Goal: Check status

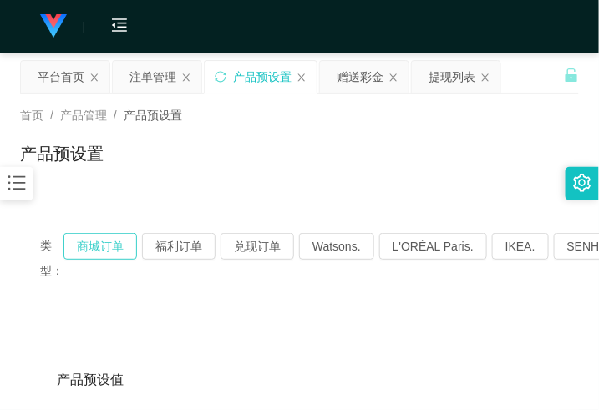
click at [104, 252] on button "商城订单" at bounding box center [101, 246] width 74 height 27
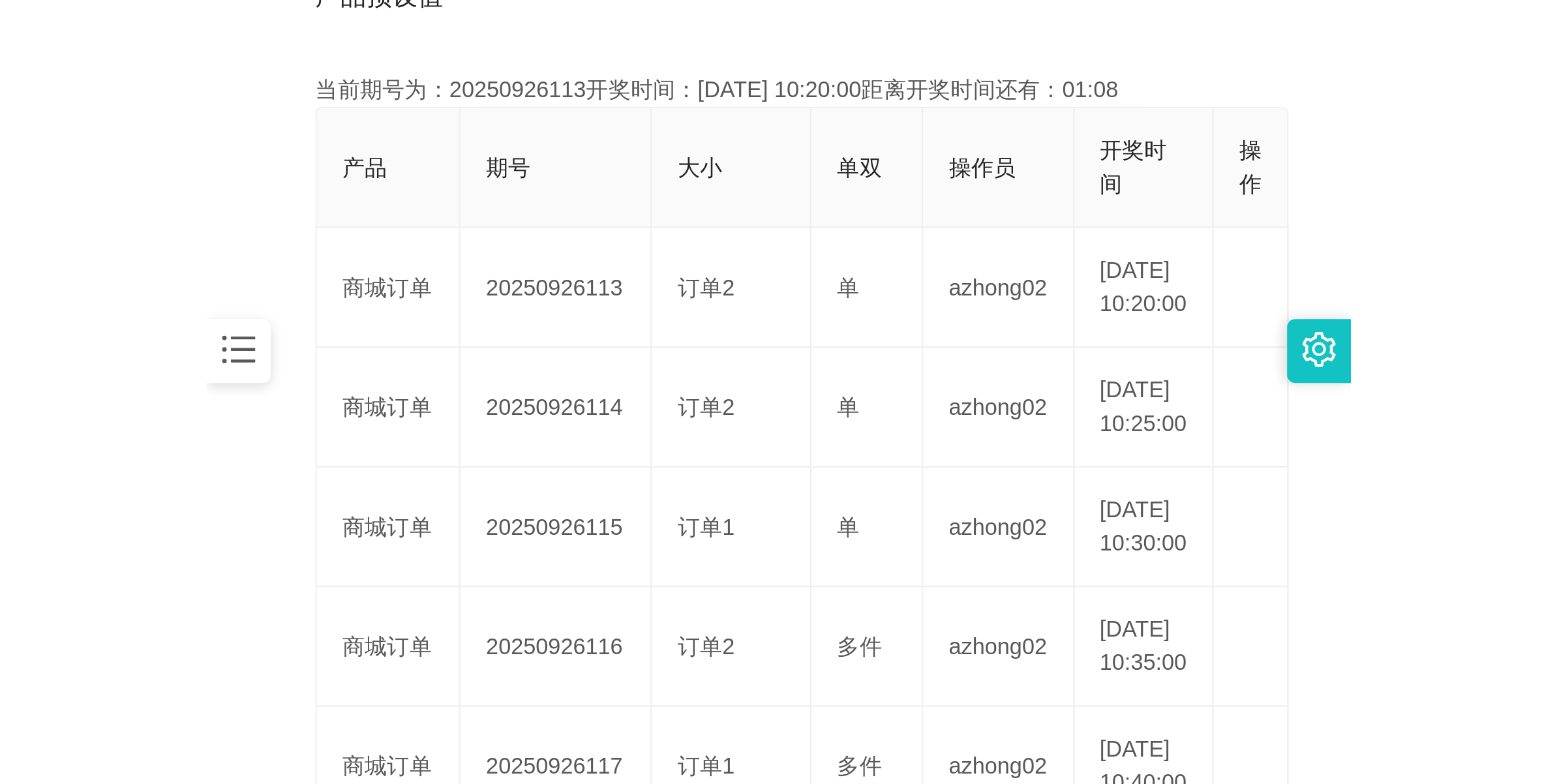
scroll to position [326, 0]
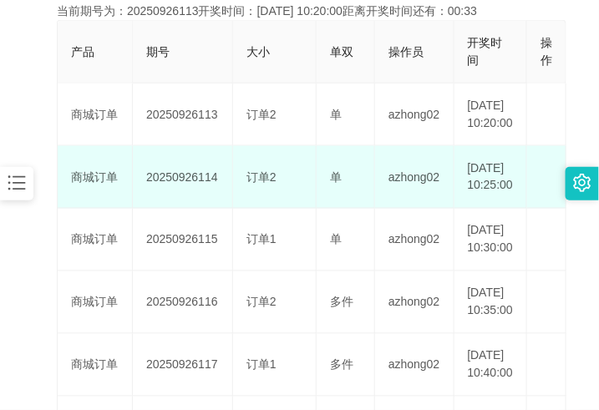
click at [181, 199] on td "20250926114" at bounding box center [183, 177] width 100 height 63
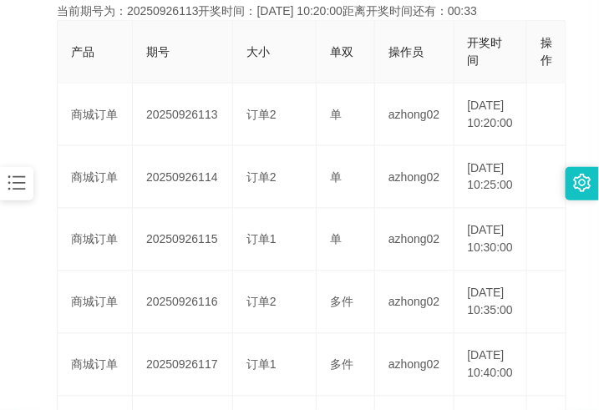
copy td "20250926114"
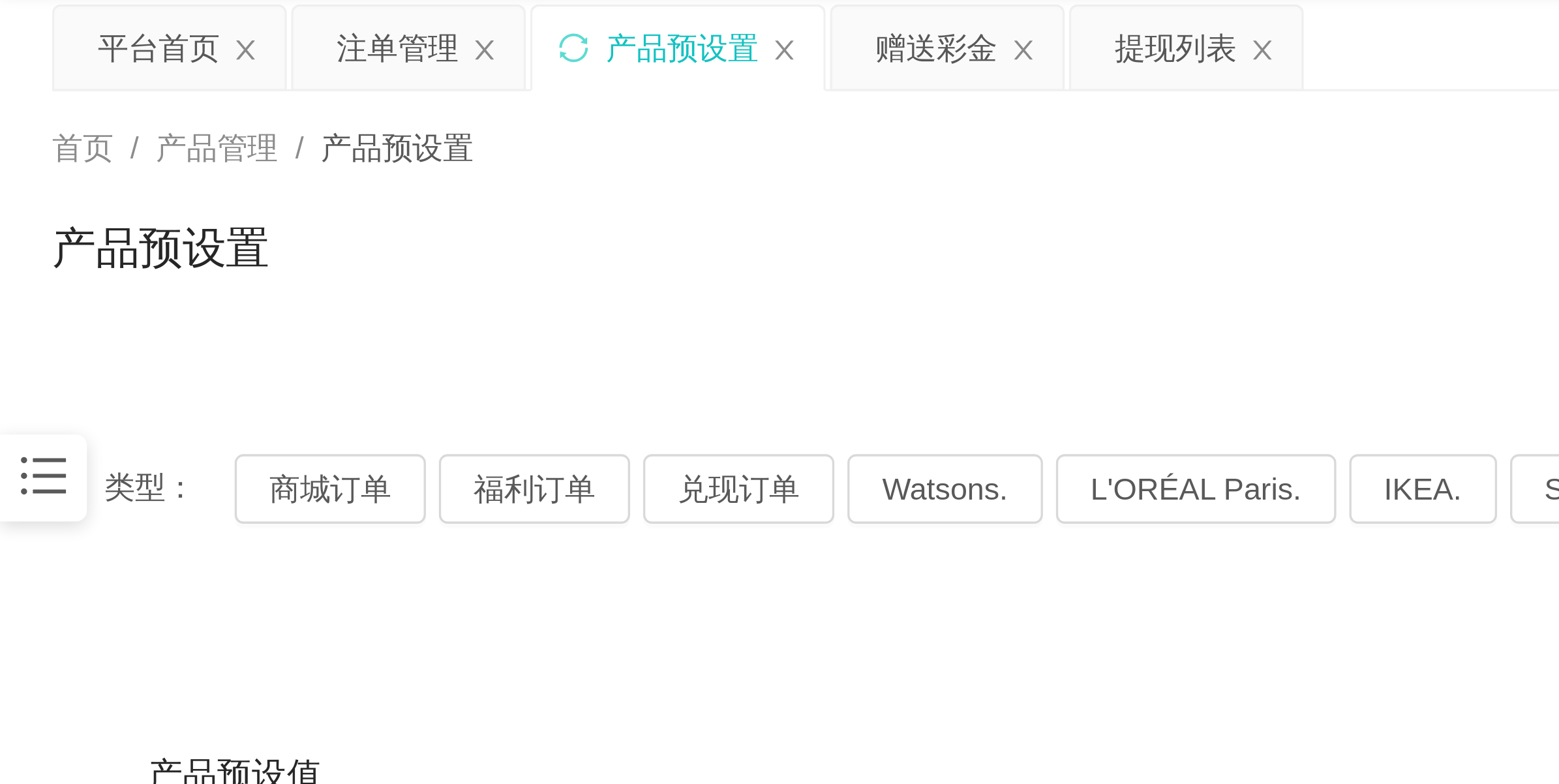
scroll to position [47, 0]
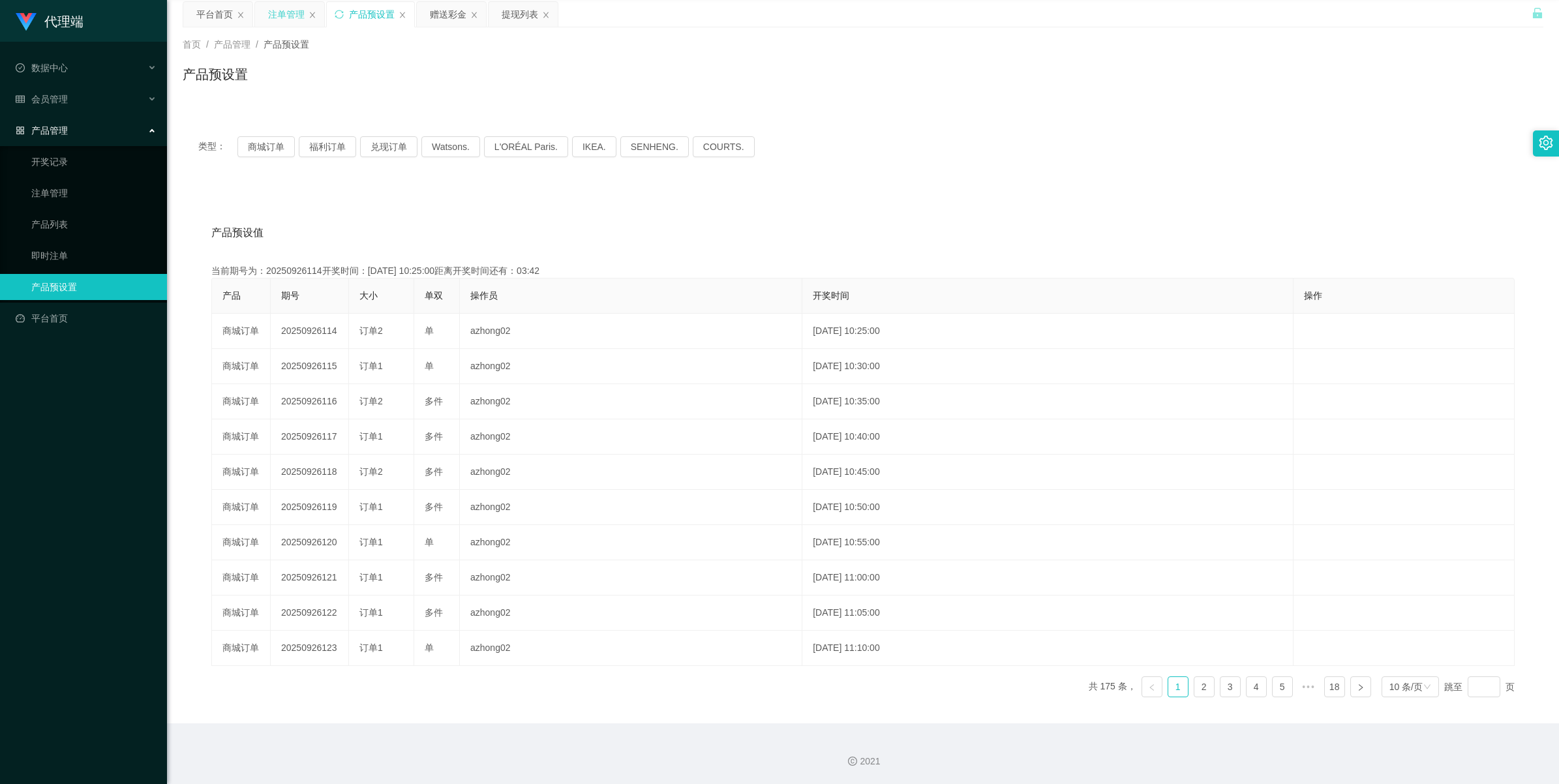
click at [292, 23] on div "注单管理" at bounding box center [286, 15] width 37 height 25
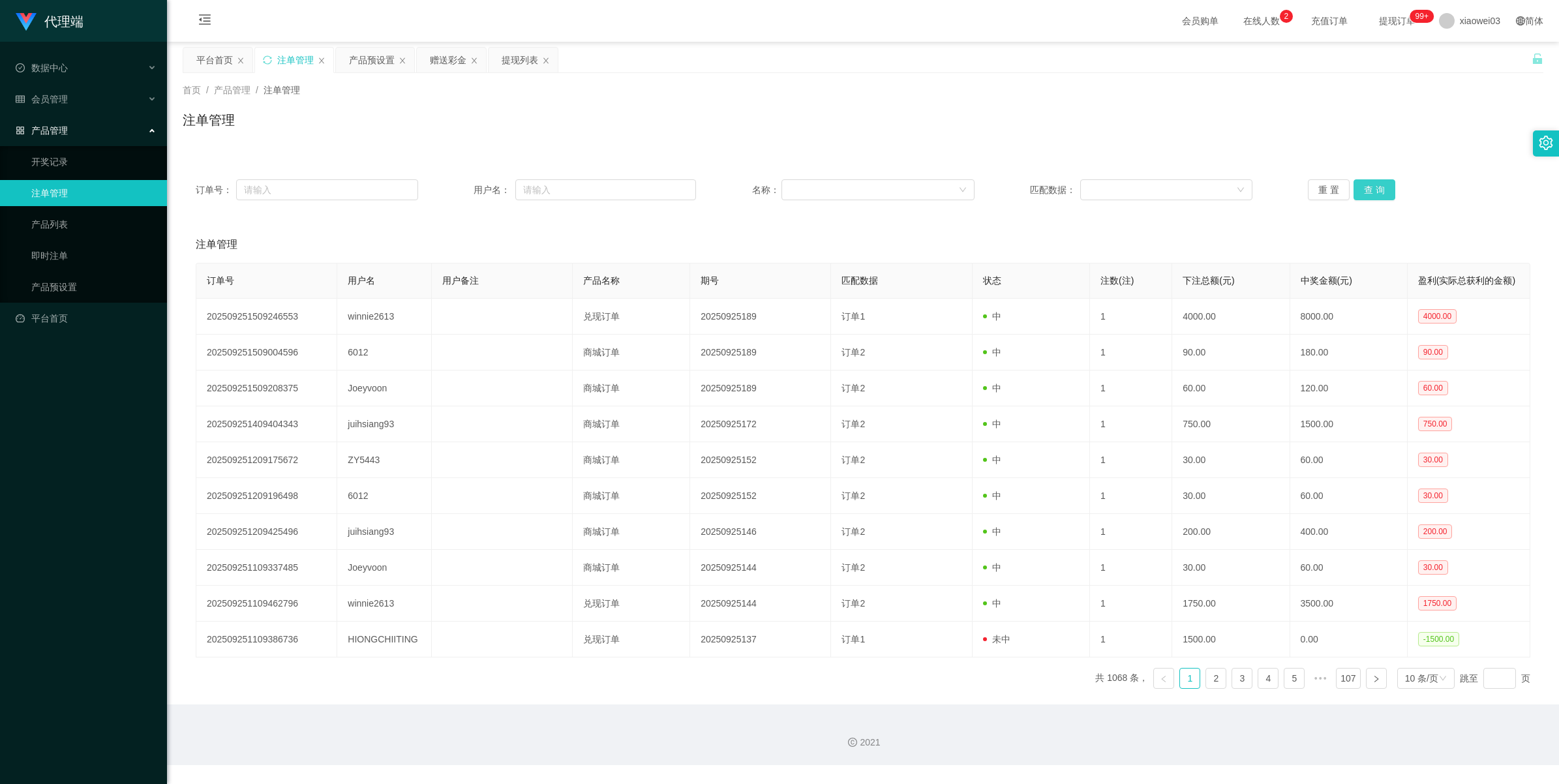
click at [467, 197] on button "查 询" at bounding box center [1374, 190] width 41 height 21
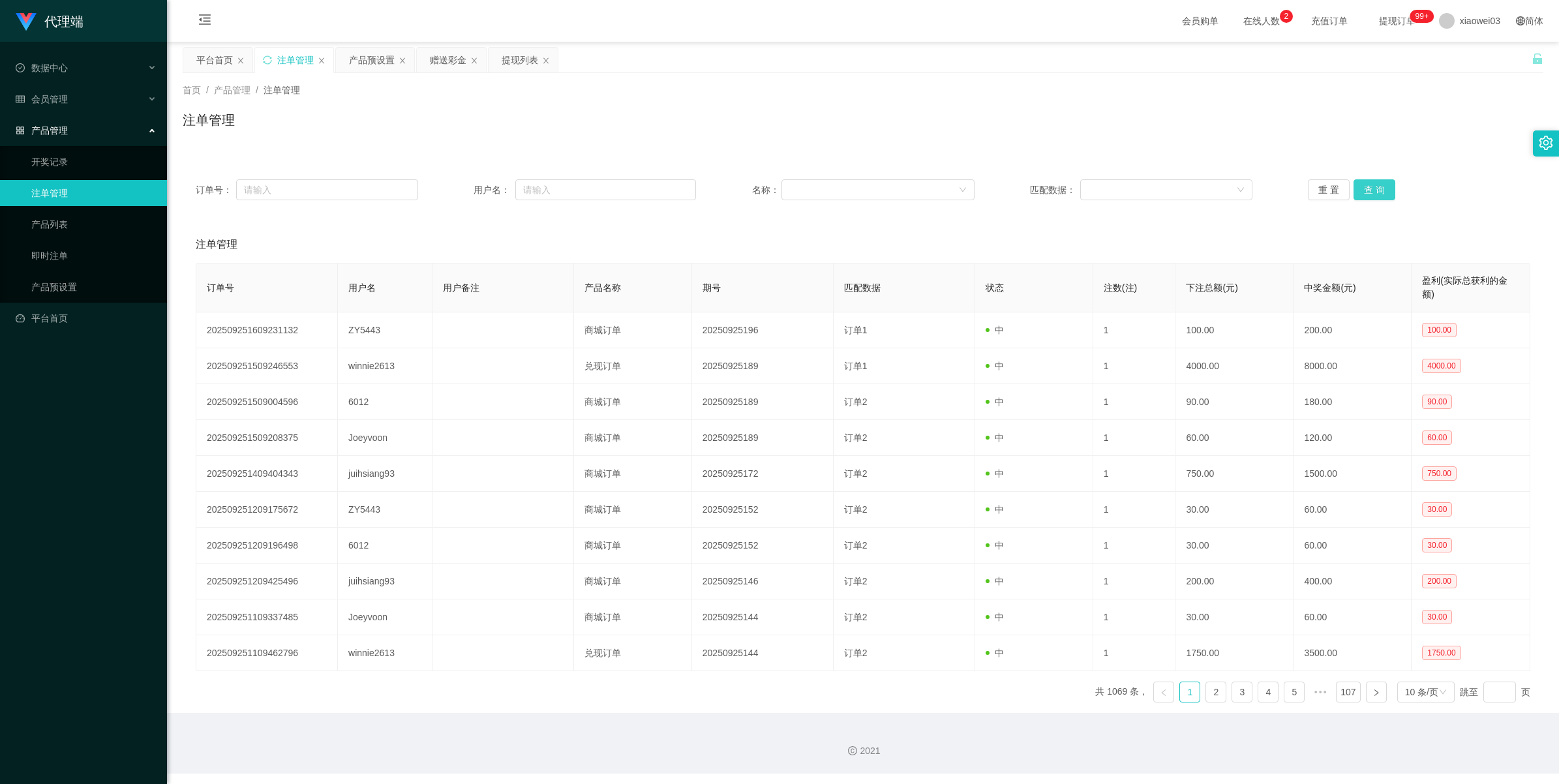
click at [467, 193] on button "查 询" at bounding box center [1374, 190] width 41 height 21
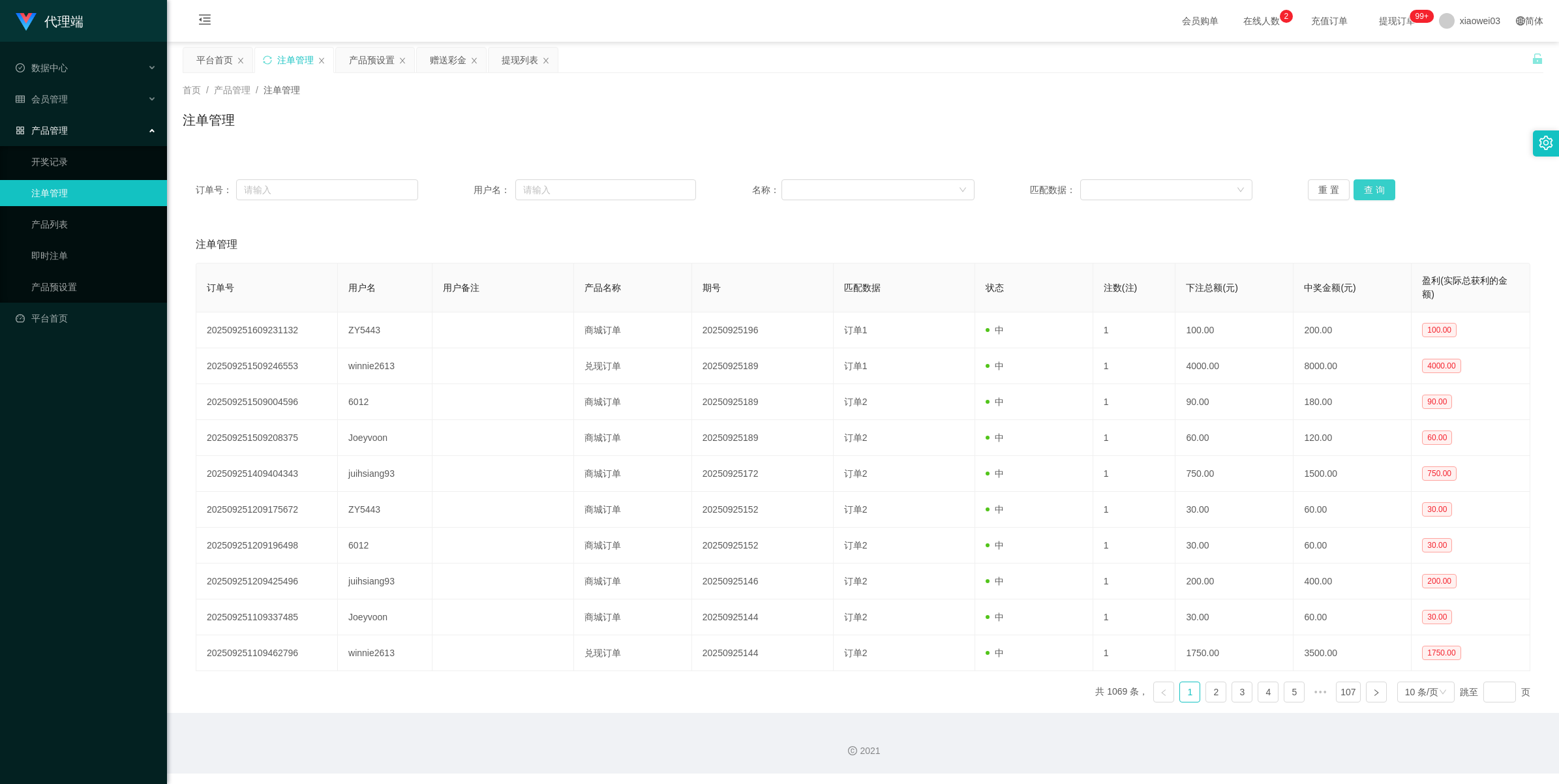
click at [467, 194] on button "查 询" at bounding box center [1374, 190] width 41 height 21
click at [467, 186] on button "查 询" at bounding box center [1374, 190] width 41 height 21
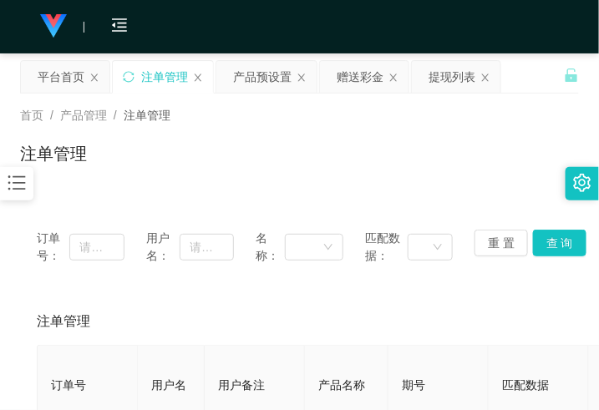
click at [293, 147] on div "注单管理" at bounding box center [299, 160] width 559 height 38
